Goal: Navigation & Orientation: Find specific page/section

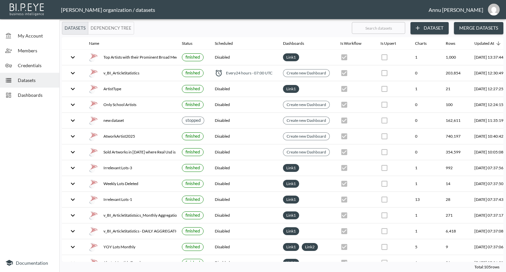
click at [23, 95] on span "Dashboards" at bounding box center [36, 95] width 36 height 7
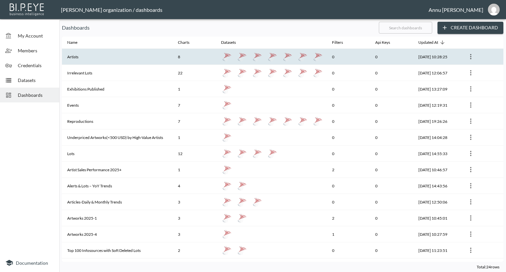
click at [88, 58] on th "Artists" at bounding box center [117, 57] width 111 height 16
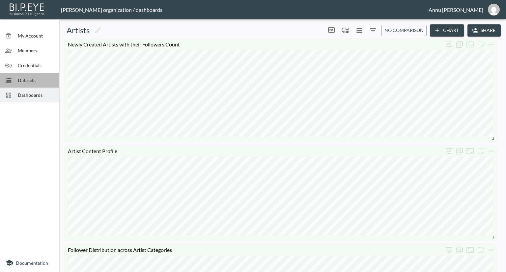
click at [45, 78] on span "Datasets" at bounding box center [36, 80] width 36 height 7
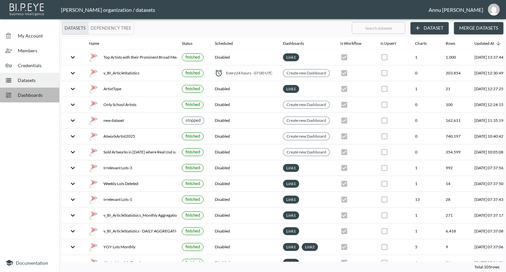
click at [44, 97] on span "Dashboards" at bounding box center [36, 95] width 36 height 7
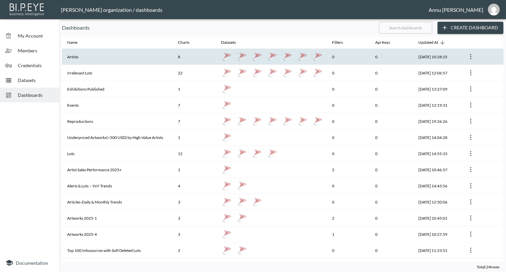
click at [104, 61] on th "Artists" at bounding box center [117, 57] width 111 height 16
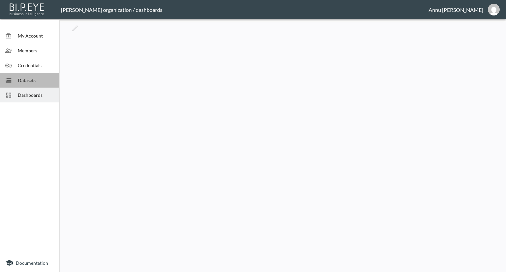
click at [20, 81] on span "Datasets" at bounding box center [36, 80] width 36 height 7
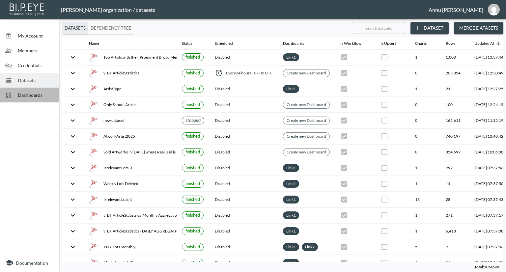
click at [25, 96] on span "Dashboards" at bounding box center [36, 95] width 36 height 7
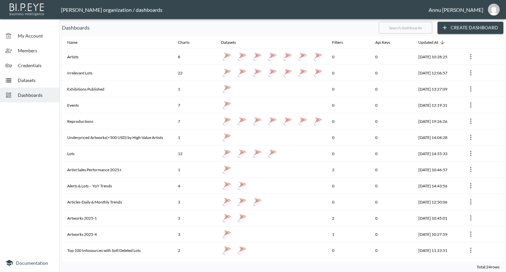
click at [22, 33] on span "My Account" at bounding box center [36, 35] width 36 height 7
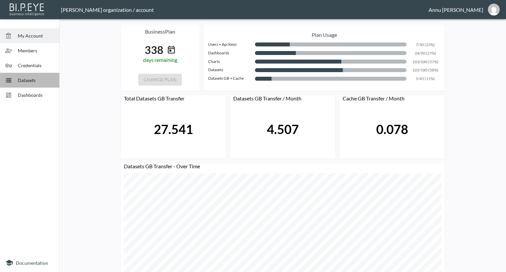
click at [50, 80] on span "Datasets" at bounding box center [36, 80] width 36 height 7
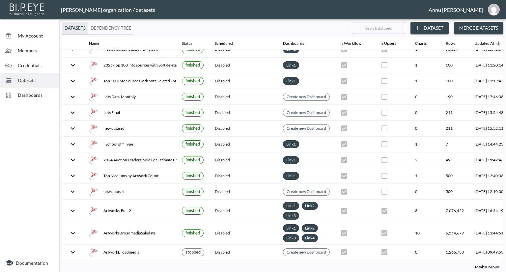
scroll to position [1452, 0]
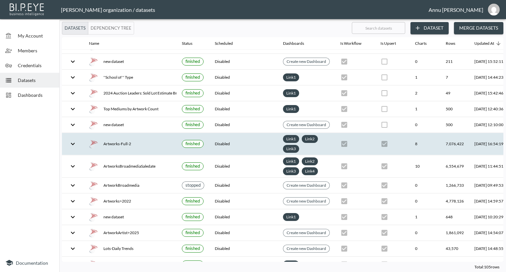
click at [69, 140] on icon "expand row" at bounding box center [73, 144] width 8 height 8
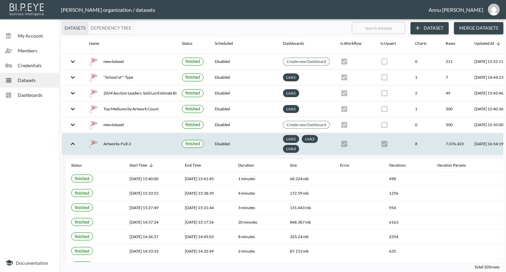
scroll to position [1584, 0]
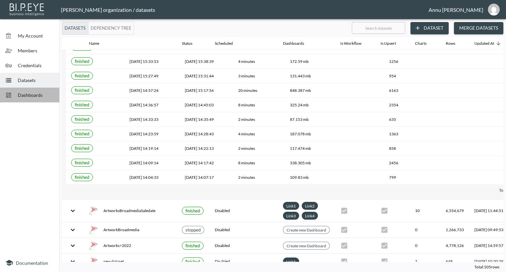
click at [25, 91] on div "Dashboards" at bounding box center [29, 95] width 59 height 15
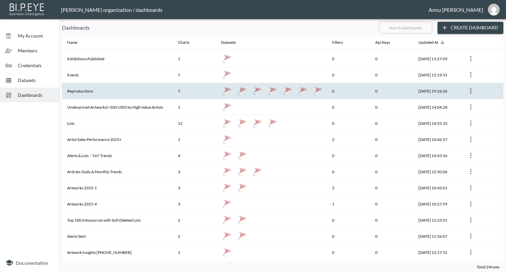
scroll to position [66, 0]
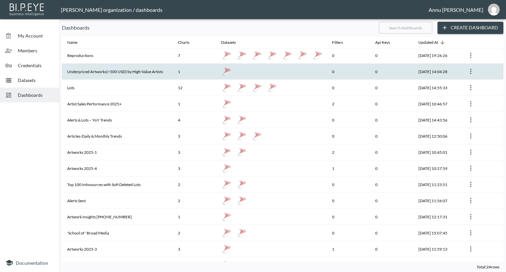
click at [109, 72] on th "Underpriced Artworks(<500 USD) by High-Value Artists" at bounding box center [117, 72] width 111 height 16
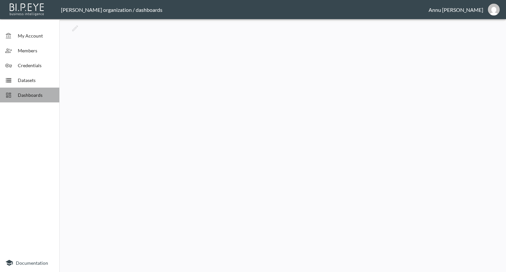
click at [38, 96] on span "Dashboards" at bounding box center [36, 95] width 36 height 7
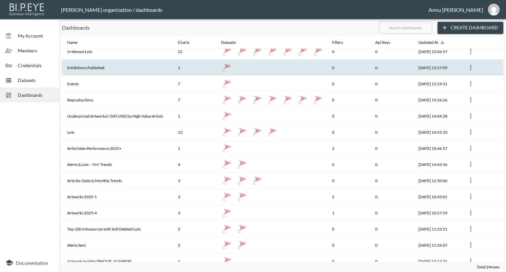
scroll to position [33, 0]
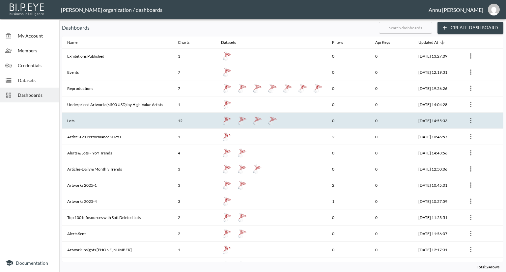
click at [80, 120] on th "Lots" at bounding box center [117, 121] width 111 height 16
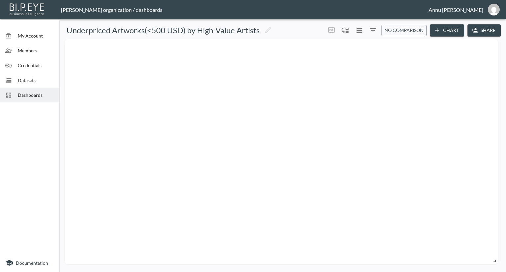
click at [21, 96] on span "Dashboards" at bounding box center [36, 95] width 36 height 7
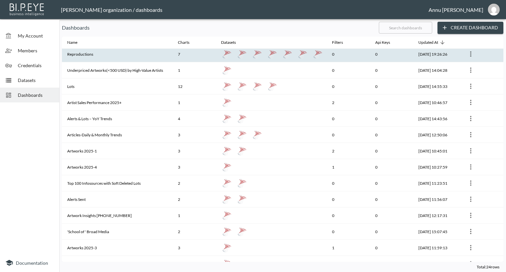
scroll to position [99, 0]
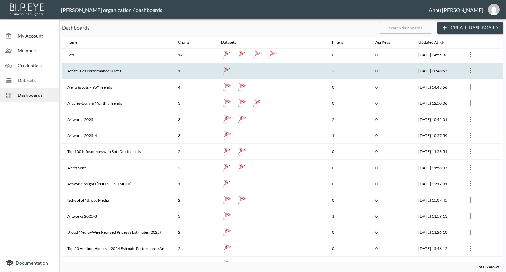
click at [100, 71] on th "Artist Sales Performance 2025+" at bounding box center [117, 71] width 111 height 16
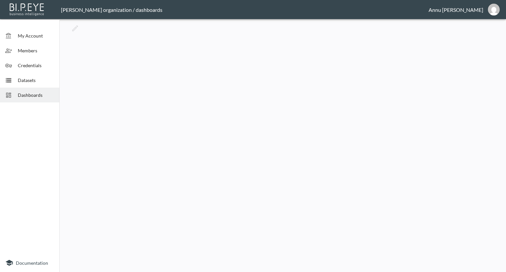
click at [29, 82] on span "Datasets" at bounding box center [36, 80] width 36 height 7
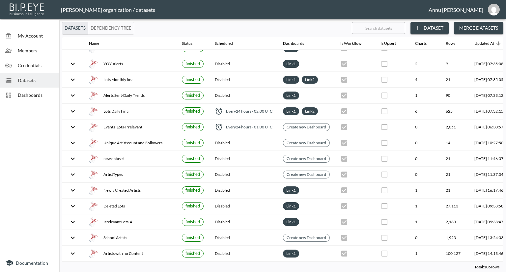
scroll to position [330, 0]
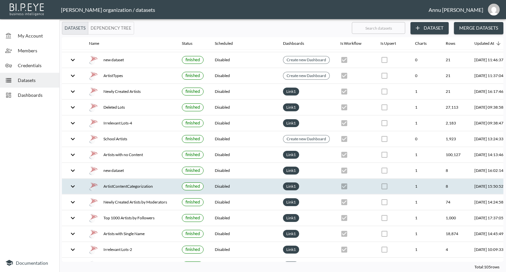
click at [134, 183] on div "ArtistContentCategorization" at bounding box center [130, 186] width 82 height 9
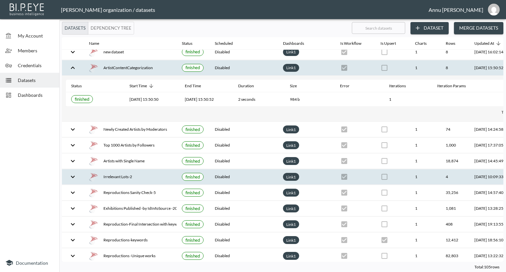
scroll to position [462, 0]
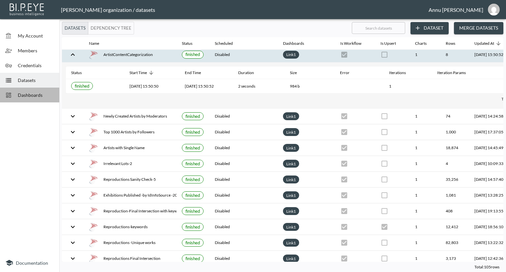
click at [46, 95] on span "Dashboards" at bounding box center [36, 95] width 36 height 7
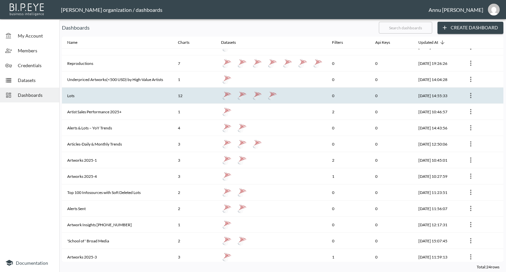
scroll to position [99, 0]
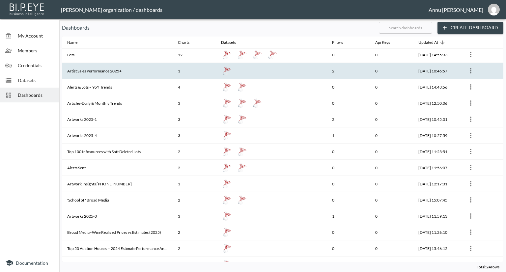
click at [106, 72] on th "Artist Sales Performance 2025+" at bounding box center [117, 71] width 111 height 16
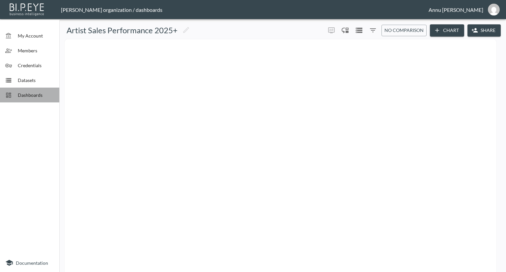
click at [40, 95] on span "Dashboards" at bounding box center [36, 95] width 36 height 7
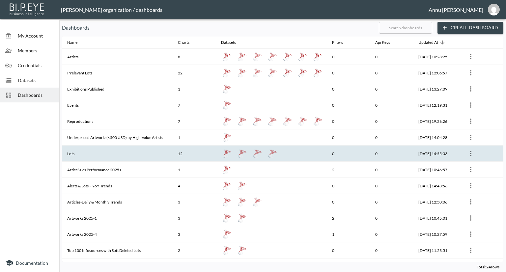
scroll to position [99, 0]
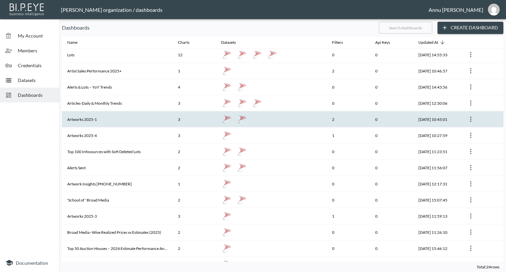
click at [91, 122] on th "Artworks 2025-1" at bounding box center [117, 119] width 111 height 16
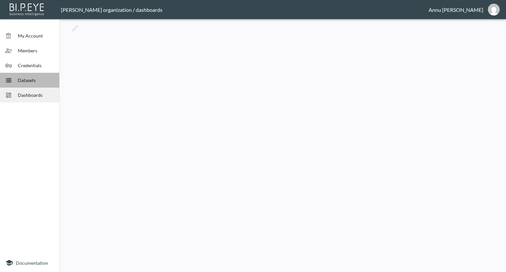
click at [37, 81] on span "Datasets" at bounding box center [36, 80] width 36 height 7
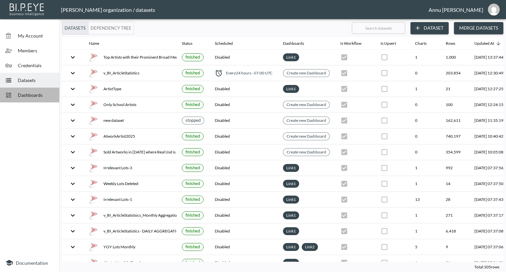
click at [28, 94] on span "Dashboards" at bounding box center [36, 95] width 36 height 7
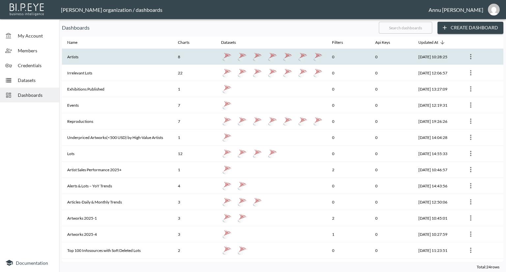
click at [107, 61] on th "Artists" at bounding box center [117, 57] width 111 height 16
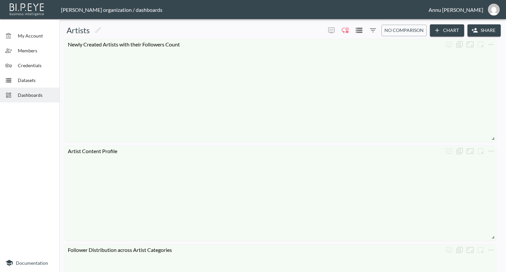
click at [45, 92] on span "Dashboards" at bounding box center [36, 95] width 36 height 7
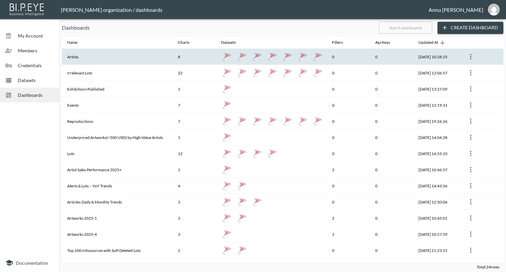
click at [113, 60] on th "Artists" at bounding box center [117, 57] width 111 height 16
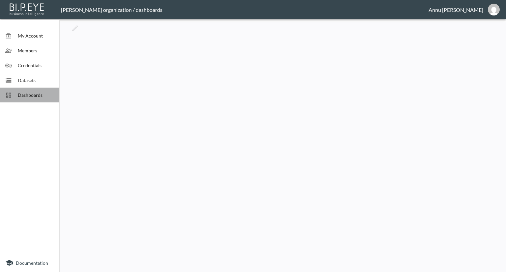
click at [38, 94] on span "Dashboards" at bounding box center [36, 95] width 36 height 7
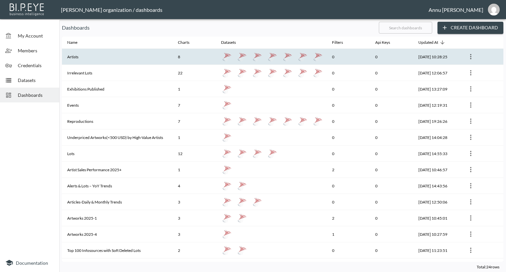
click at [109, 58] on th "Artists" at bounding box center [117, 57] width 111 height 16
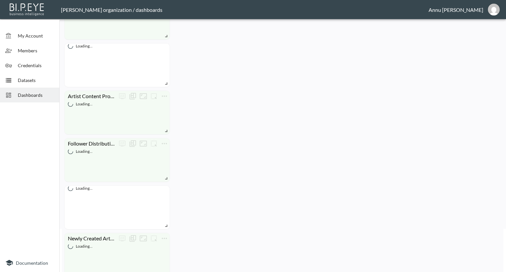
scroll to position [132, 0]
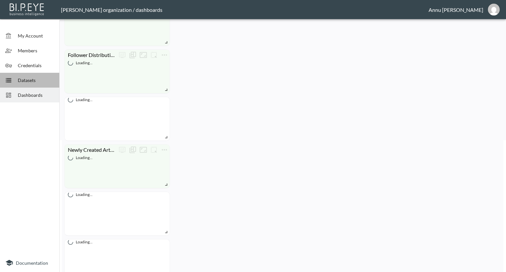
click at [40, 79] on span "Datasets" at bounding box center [36, 80] width 36 height 7
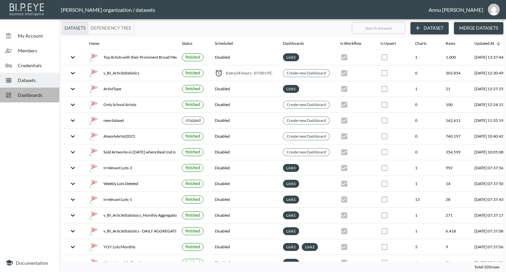
click at [38, 92] on span "Dashboards" at bounding box center [36, 95] width 36 height 7
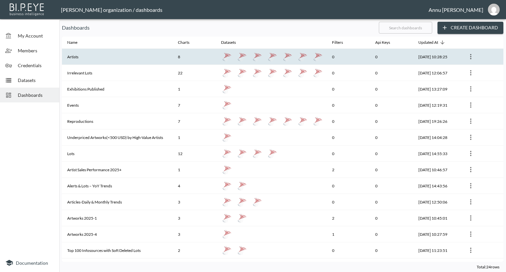
click at [76, 57] on th "Artists" at bounding box center [117, 57] width 111 height 16
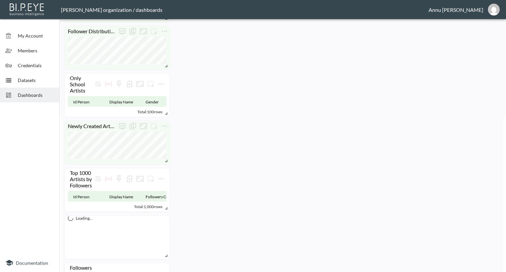
scroll to position [78, 0]
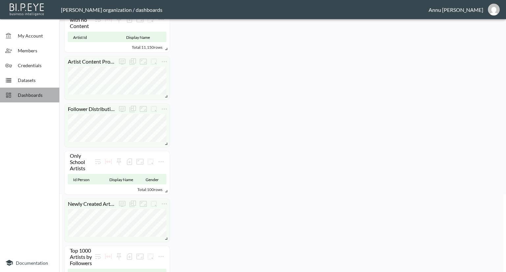
click at [42, 98] on span "Dashboards" at bounding box center [36, 95] width 36 height 7
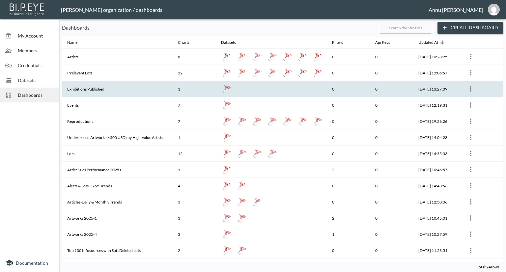
click at [75, 89] on th "Exhibitions Published" at bounding box center [117, 89] width 111 height 16
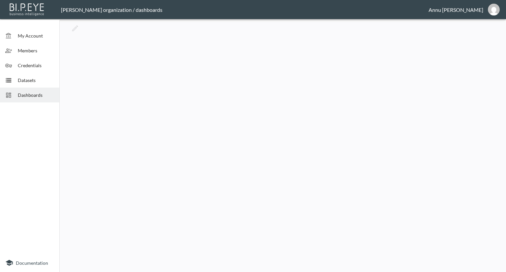
click at [46, 93] on span "Dashboards" at bounding box center [36, 95] width 36 height 7
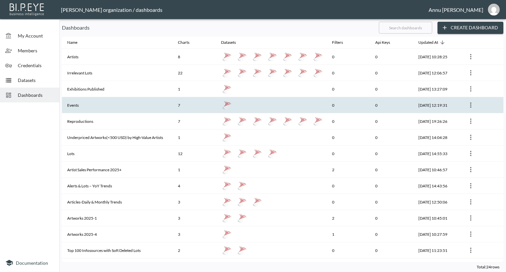
click at [87, 101] on th "Events" at bounding box center [117, 105] width 111 height 16
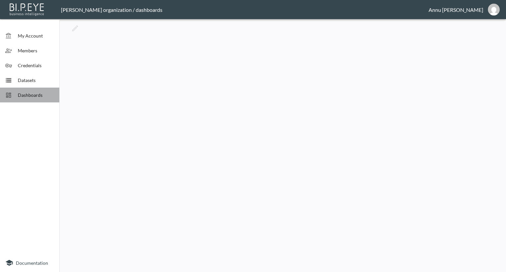
click at [42, 94] on span "Dashboards" at bounding box center [36, 95] width 36 height 7
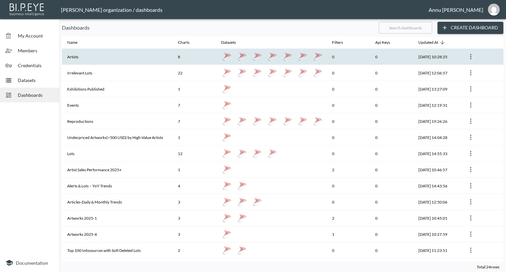
click at [160, 60] on th "Artists" at bounding box center [117, 57] width 111 height 16
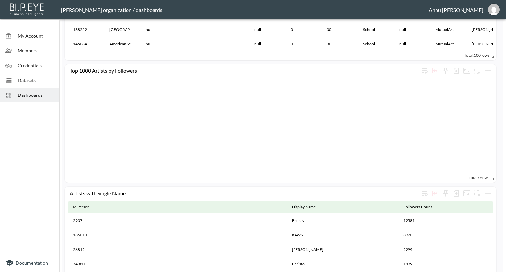
scroll to position [628, 0]
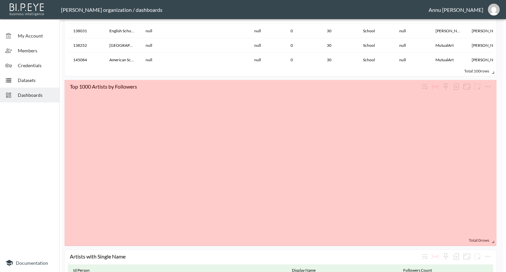
drag, startPoint x: 494, startPoint y: 194, endPoint x: 497, endPoint y: 240, distance: 46.9
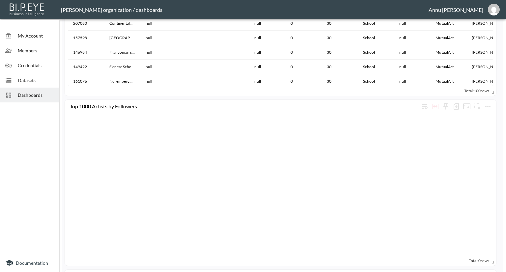
scroll to position [642, 0]
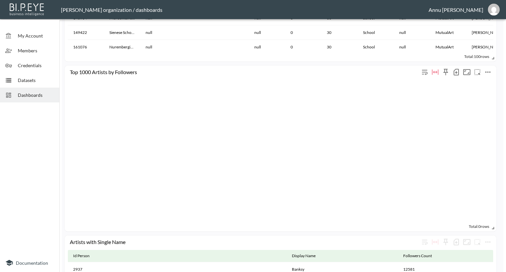
click at [492, 75] on button "more" at bounding box center [488, 72] width 11 height 11
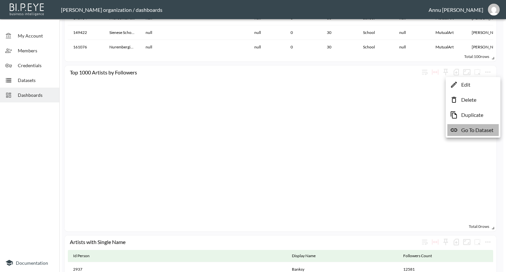
click at [478, 130] on p "Go To Dataset" at bounding box center [478, 130] width 32 height 8
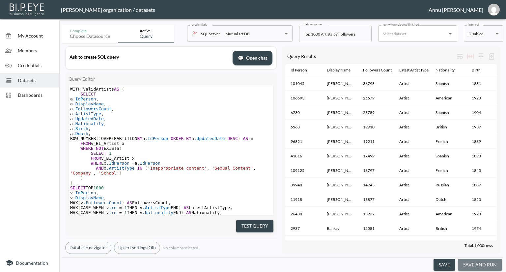
click at [485, 264] on button "save and run" at bounding box center [480, 265] width 44 height 12
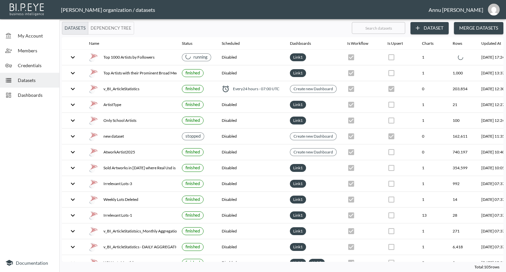
click at [34, 96] on span "Dashboards" at bounding box center [36, 95] width 36 height 7
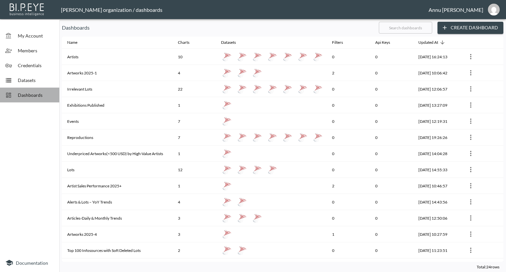
click at [43, 91] on div "Dashboards" at bounding box center [29, 95] width 59 height 15
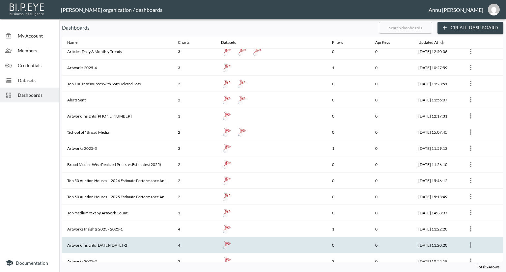
scroll to position [161, 0]
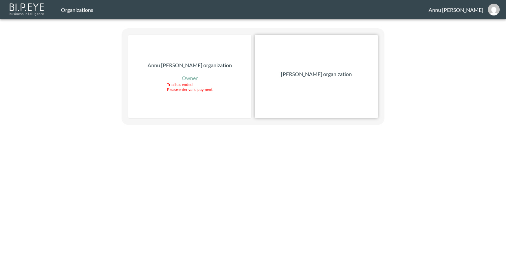
click at [303, 75] on p "Nadia Senft organization" at bounding box center [316, 74] width 71 height 8
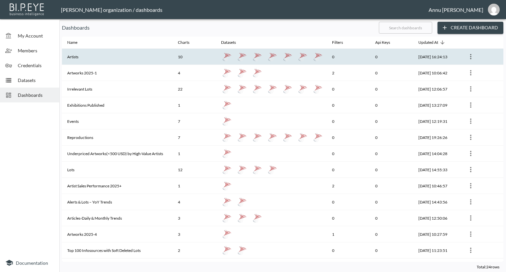
click at [88, 61] on th "Artists" at bounding box center [117, 57] width 111 height 16
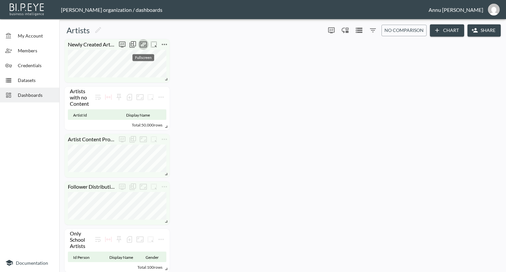
click at [145, 45] on icon "Fullscreen" at bounding box center [143, 45] width 7 height 6
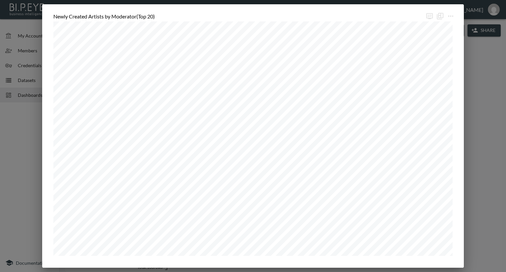
click at [481, 129] on div "Newly Created Artists by Moderator(Top 20)" at bounding box center [253, 136] width 506 height 272
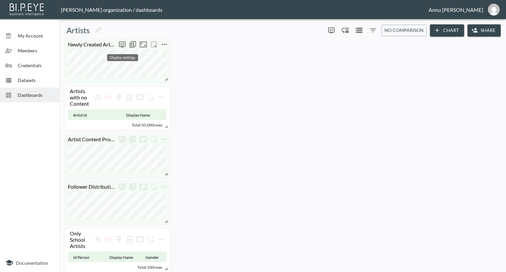
click at [124, 44] on icon "more" at bounding box center [122, 44] width 4 height 3
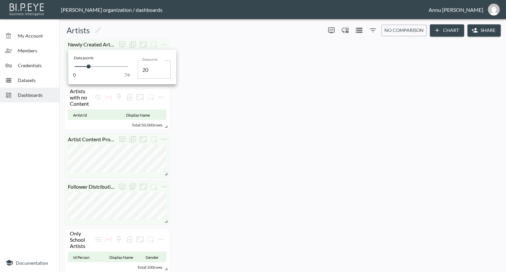
click at [212, 68] on div at bounding box center [253, 136] width 506 height 272
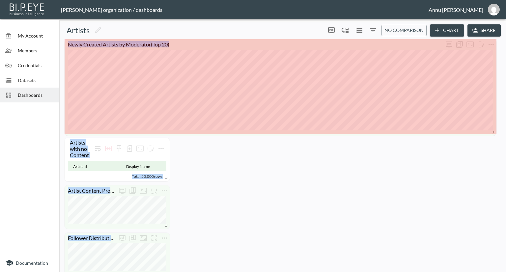
drag, startPoint x: 167, startPoint y: 79, endPoint x: 505, endPoint y: 132, distance: 343.1
click at [505, 132] on div "My Account Members Credentials Datasets Dashboards Documentation Artists 0 0 No…" at bounding box center [253, 136] width 506 height 272
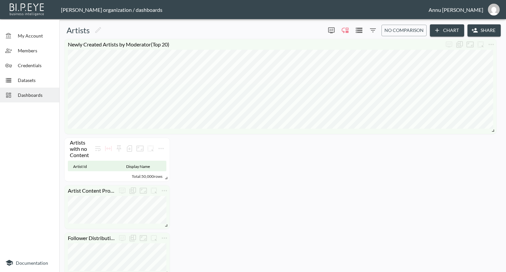
scroll to position [99, 0]
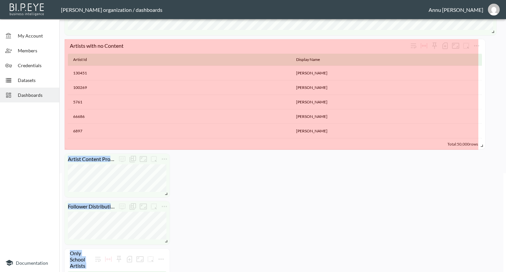
drag, startPoint x: 168, startPoint y: 79, endPoint x: 484, endPoint y: 147, distance: 323.0
click at [484, 147] on span at bounding box center [481, 144] width 7 height 7
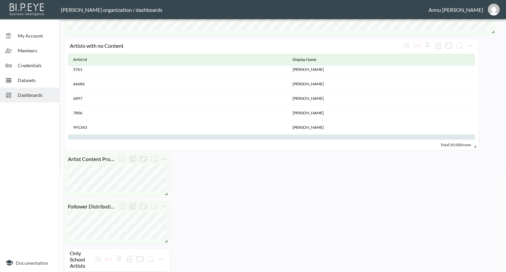
scroll to position [66, 0]
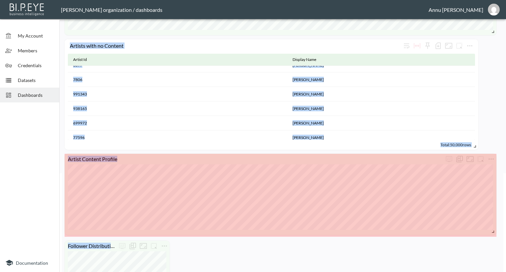
drag, startPoint x: 168, startPoint y: 193, endPoint x: 504, endPoint y: 231, distance: 339.1
click at [504, 231] on div "My Account Members Credentials Datasets Dashboards Documentation Artists 0 0 No…" at bounding box center [253, 136] width 506 height 272
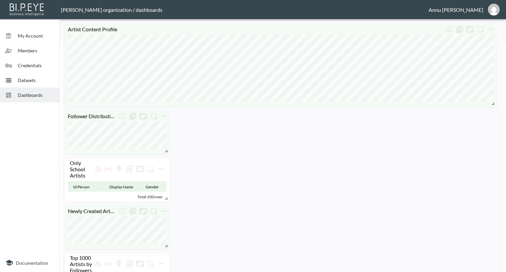
scroll to position [231, 0]
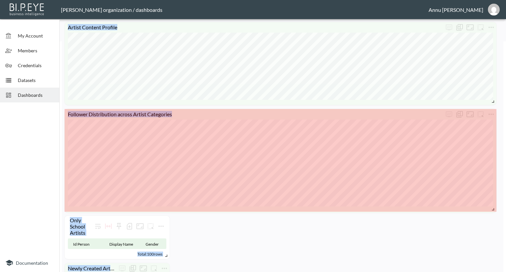
drag, startPoint x: 166, startPoint y: 150, endPoint x: 505, endPoint y: 210, distance: 344.7
click at [505, 210] on div "My Account Members Credentials Datasets Dashboards Documentation Artists 0 0 No…" at bounding box center [253, 136] width 506 height 272
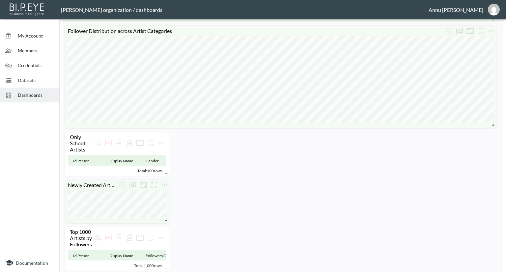
scroll to position [330, 0]
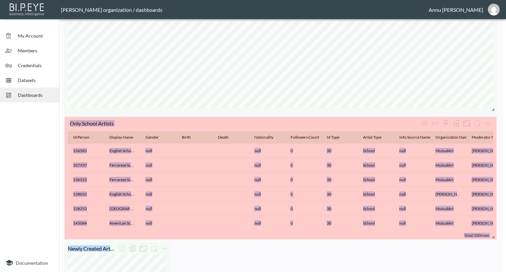
drag, startPoint x: 166, startPoint y: 158, endPoint x: 506, endPoint y: 238, distance: 349.3
click at [506, 238] on div "My Account Members Credentials Datasets Dashboards Documentation Artists 0 0 No…" at bounding box center [253, 136] width 506 height 272
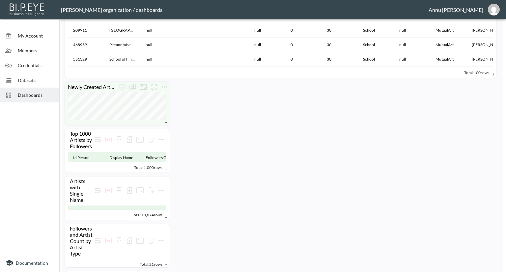
scroll to position [495, 0]
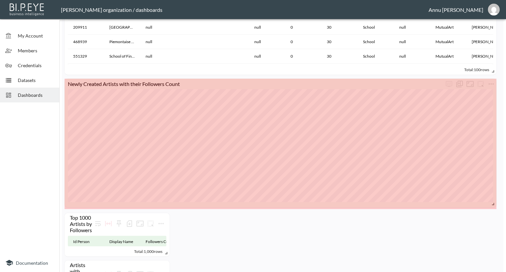
drag, startPoint x: 165, startPoint y: 119, endPoint x: 494, endPoint y: 205, distance: 340.6
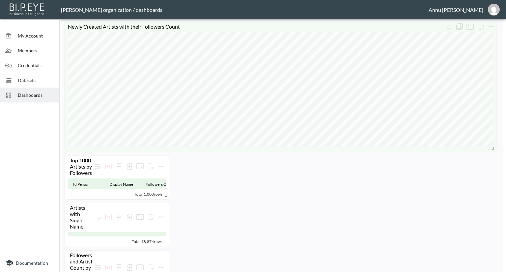
scroll to position [594, 0]
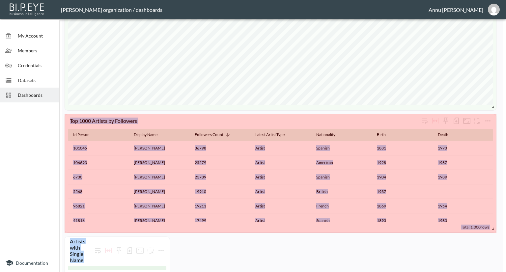
drag, startPoint x: 166, startPoint y: 154, endPoint x: 506, endPoint y: 229, distance: 348.0
click at [506, 229] on div "My Account Members Credentials Datasets Dashboards Documentation Artists 0 0 No…" at bounding box center [253, 136] width 506 height 272
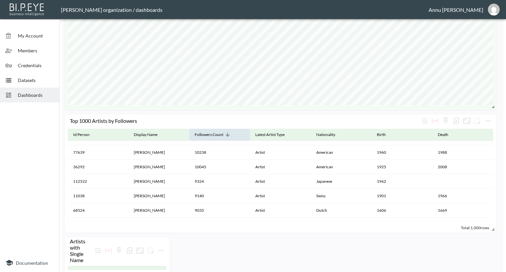
scroll to position [702, 0]
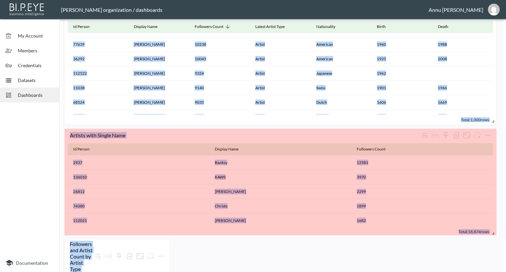
drag, startPoint x: 167, startPoint y: 169, endPoint x: 506, endPoint y: 234, distance: 345.4
click at [506, 234] on div "My Account Members Credentials Datasets Dashboards Documentation Artists 0 0 No…" at bounding box center [253, 136] width 506 height 272
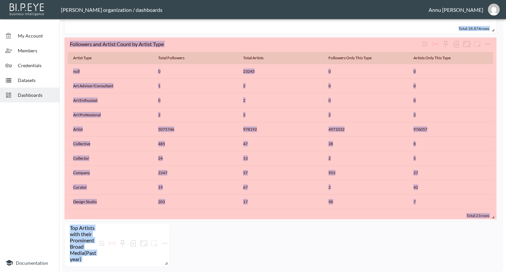
scroll to position [903, 0]
drag, startPoint x: 168, startPoint y: 216, endPoint x: 506, endPoint y: 196, distance: 338.9
click at [506, 196] on div "My Account Members Credentials Datasets Dashboards Documentation Artists 0 0 No…" at bounding box center [253, 136] width 506 height 272
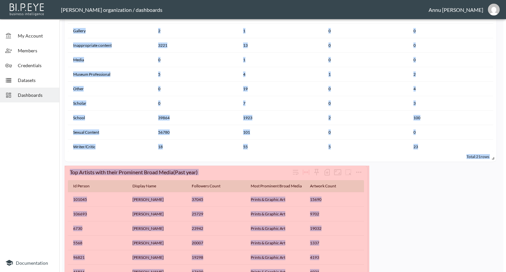
scroll to position [152, 0]
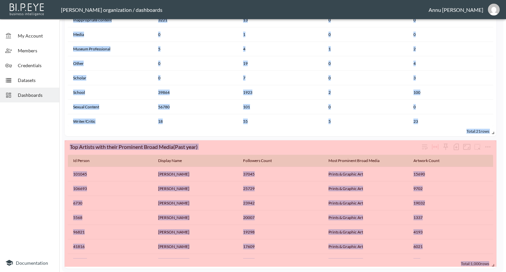
drag, startPoint x: 167, startPoint y: 263, endPoint x: 506, endPoint y: 247, distance: 339.3
click at [506, 247] on div "My Account Members Credentials Datasets Dashboards Documentation Artists 0 0 No…" at bounding box center [253, 136] width 506 height 272
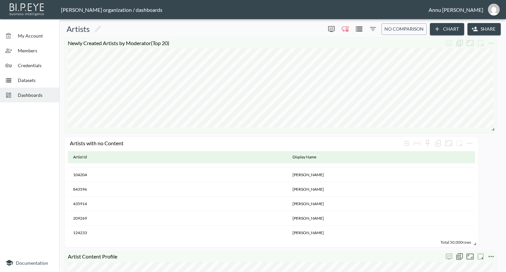
scroll to position [0, 0]
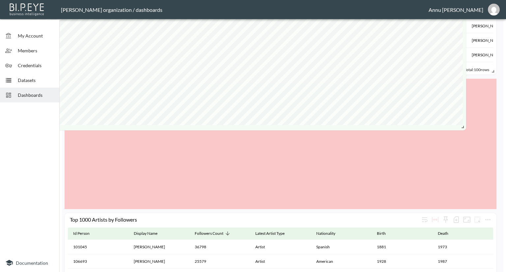
click at [335, 14] on div "Nadia Senft organization / dashboards Annu Jose My Account Members Credentials …" at bounding box center [253, 136] width 506 height 272
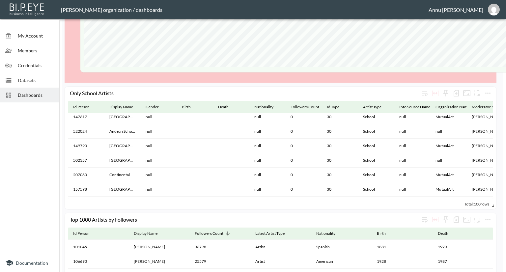
click at [369, 0] on html "BI.P.EYE, Interactive Analytics Dashboards - app Nadia Senft organization / das…" at bounding box center [253, 136] width 506 height 272
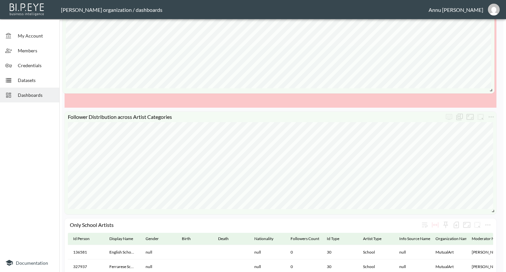
click at [379, 0] on html "BI.P.EYE, Interactive Analytics Dashboards - app Nadia Senft organization / das…" at bounding box center [253, 136] width 506 height 272
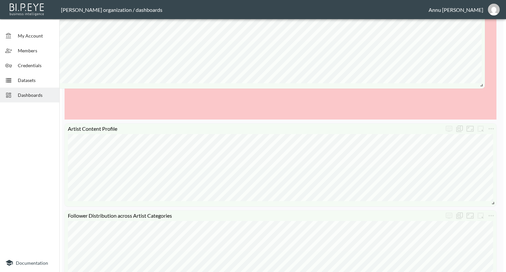
click at [381, 0] on html "BI.P.EYE, Interactive Analytics Dashboards - app Nadia Senft organization / das…" at bounding box center [253, 136] width 506 height 272
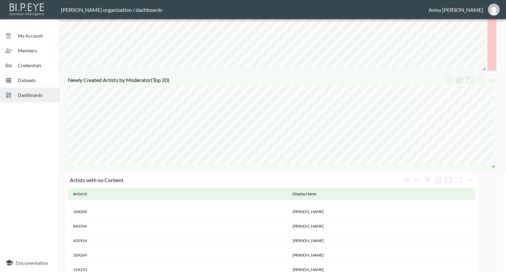
click at [436, 0] on html "BI.P.EYE, Interactive Analytics Dashboards - app Nadia Senft organization / das…" at bounding box center [253, 136] width 506 height 272
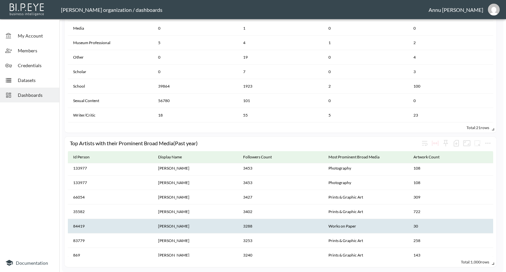
scroll to position [152, 0]
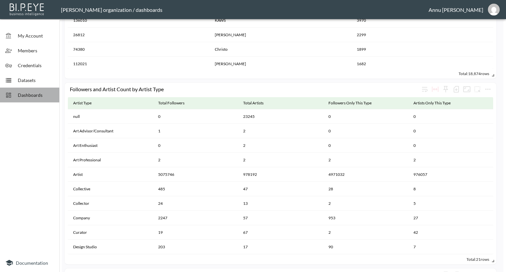
click at [31, 99] on div "Dashboards" at bounding box center [29, 95] width 59 height 15
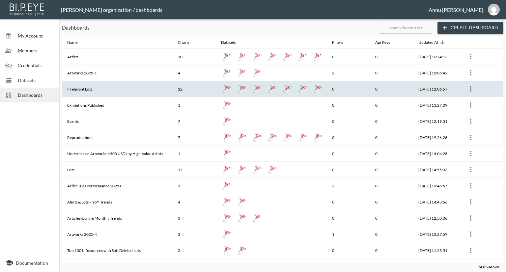
click at [94, 93] on th "Irrelevant Lots" at bounding box center [117, 89] width 111 height 16
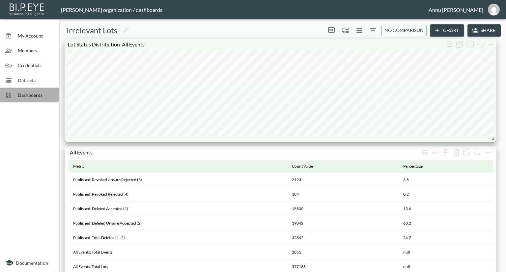
click at [40, 96] on span "Dashboards" at bounding box center [36, 95] width 36 height 7
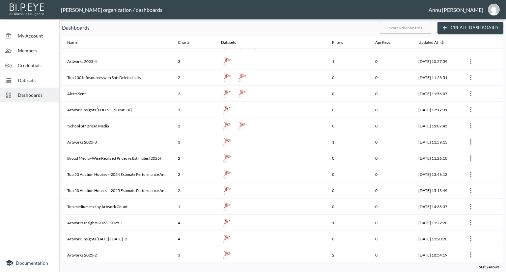
click at [26, 95] on span "Dashboards" at bounding box center [36, 95] width 36 height 7
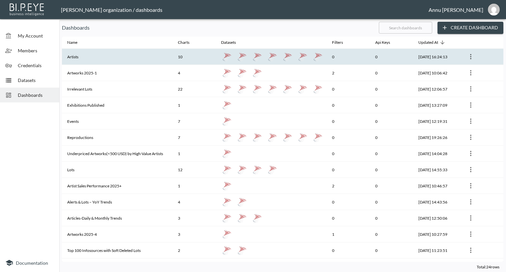
click at [94, 60] on th "Artists" at bounding box center [117, 57] width 111 height 16
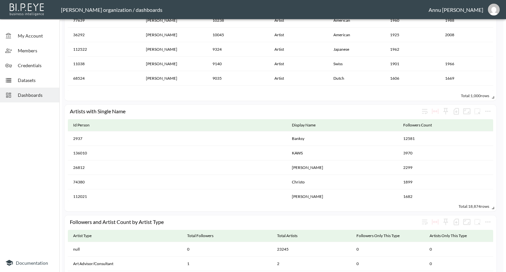
scroll to position [791, 0]
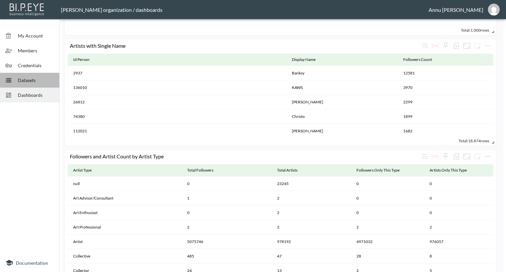
click at [42, 82] on span "Datasets" at bounding box center [36, 80] width 36 height 7
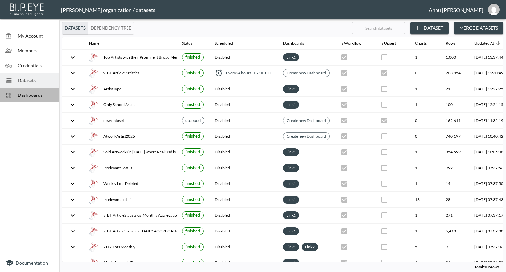
click at [53, 95] on span "Dashboards" at bounding box center [36, 95] width 36 height 7
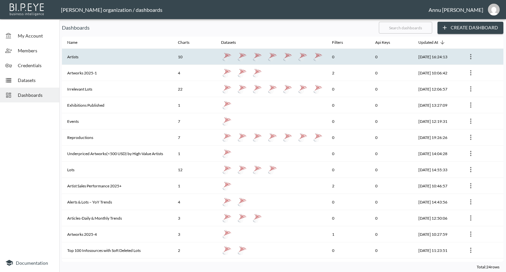
click at [173, 58] on th "10" at bounding box center [194, 57] width 43 height 16
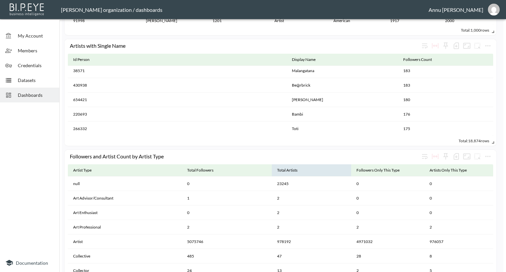
scroll to position [991, 0]
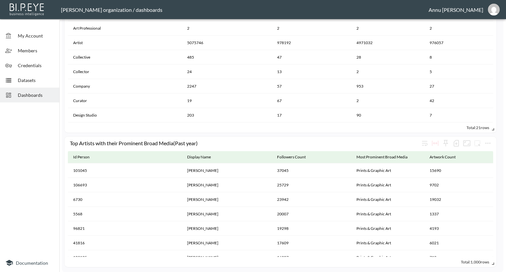
click at [39, 101] on div "Dashboards" at bounding box center [29, 95] width 59 height 15
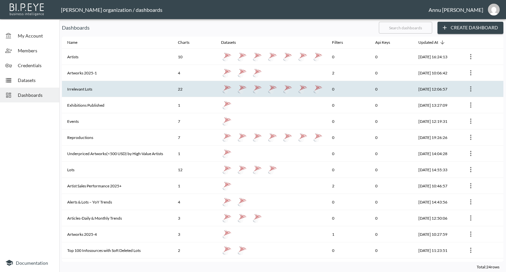
click at [83, 87] on th "Irrelevant Lots" at bounding box center [117, 89] width 111 height 16
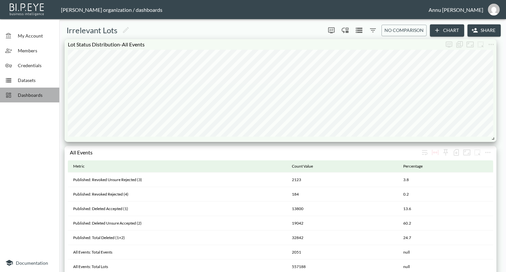
click at [25, 94] on span "Dashboards" at bounding box center [36, 95] width 36 height 7
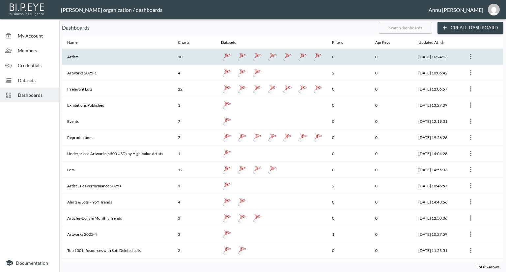
click at [74, 60] on th "Artists" at bounding box center [117, 57] width 111 height 16
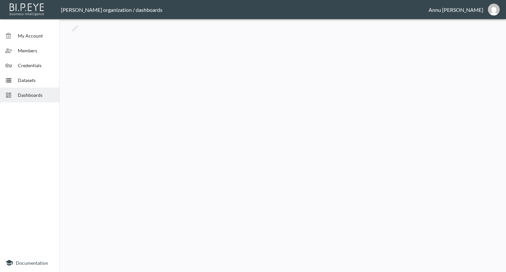
click at [44, 93] on span "Dashboards" at bounding box center [36, 95] width 36 height 7
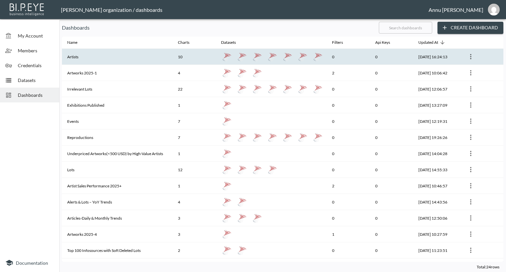
click at [79, 58] on th "Artists" at bounding box center [117, 57] width 111 height 16
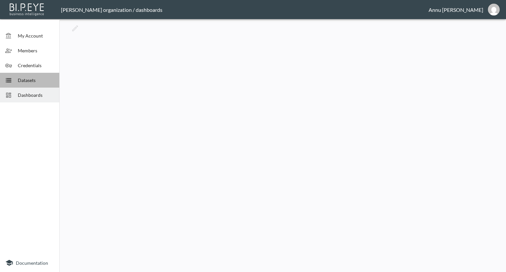
click at [32, 74] on div "Datasets" at bounding box center [29, 80] width 59 height 15
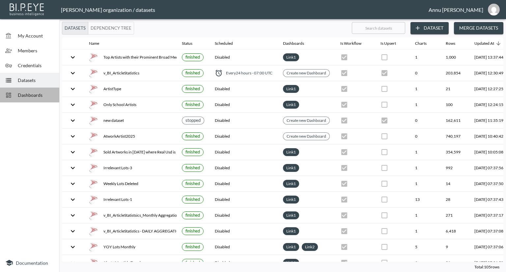
click at [25, 92] on span "Dashboards" at bounding box center [36, 95] width 36 height 7
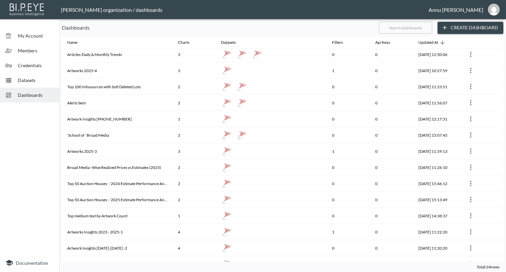
scroll to position [161, 0]
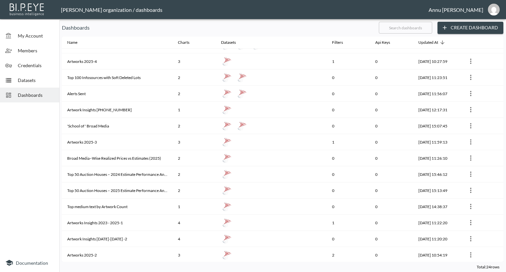
click at [24, 77] on span "Datasets" at bounding box center [36, 80] width 36 height 7
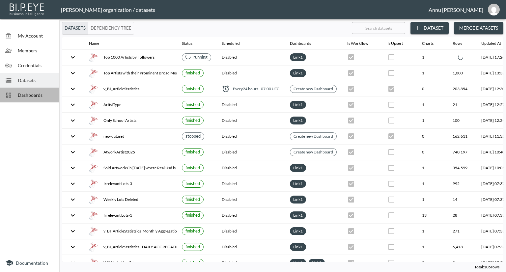
click at [44, 94] on span "Dashboards" at bounding box center [36, 95] width 36 height 7
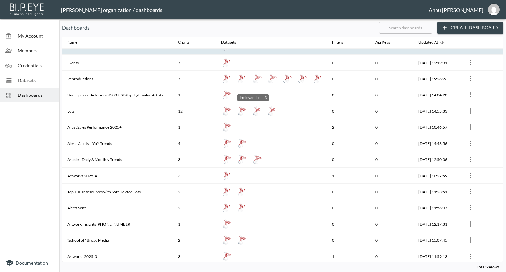
scroll to position [161, 0]
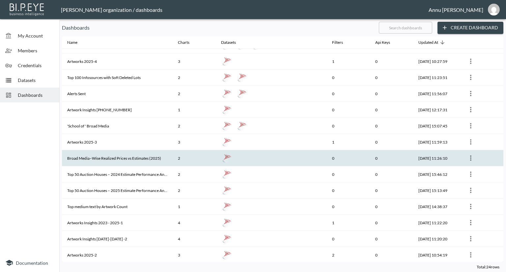
click at [302, 150] on th at bounding box center [271, 158] width 111 height 16
